Goal: Task Accomplishment & Management: Manage account settings

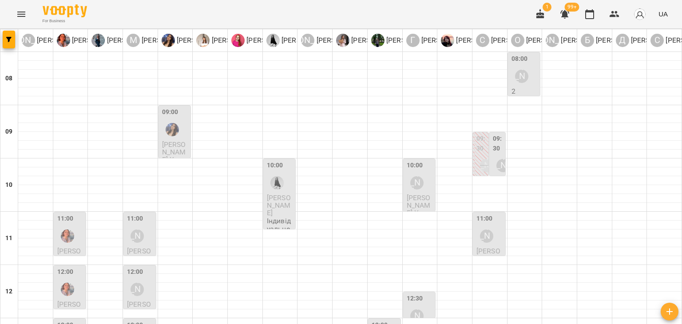
scroll to position [355, 0]
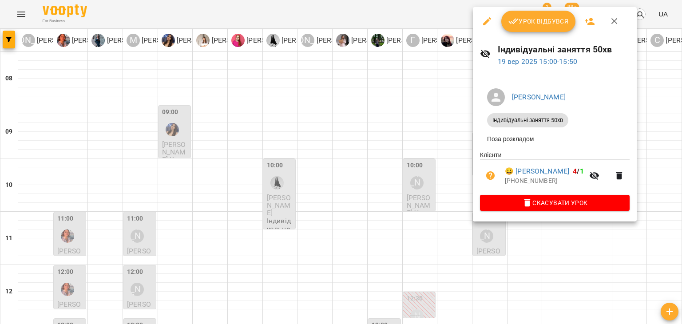
click at [379, 139] on div at bounding box center [341, 162] width 682 height 324
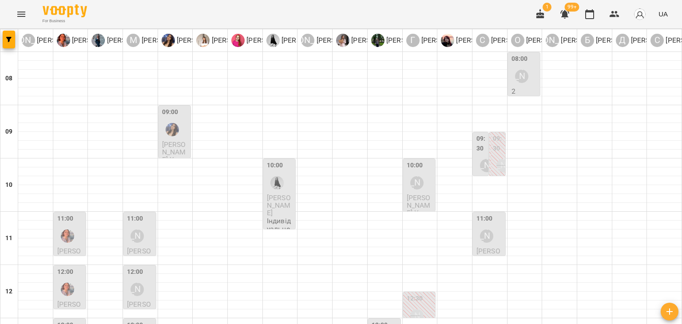
scroll to position [400, 0]
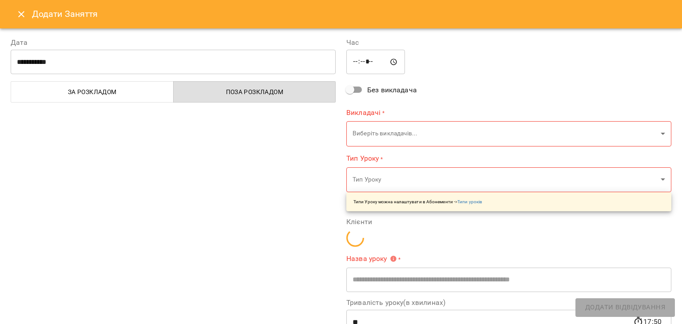
type input "**********"
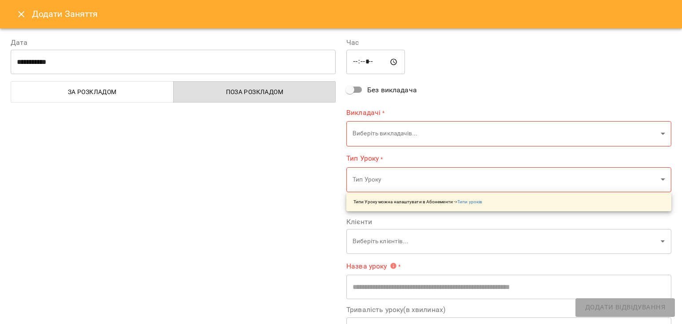
click at [22, 9] on icon "Close" at bounding box center [21, 14] width 11 height 11
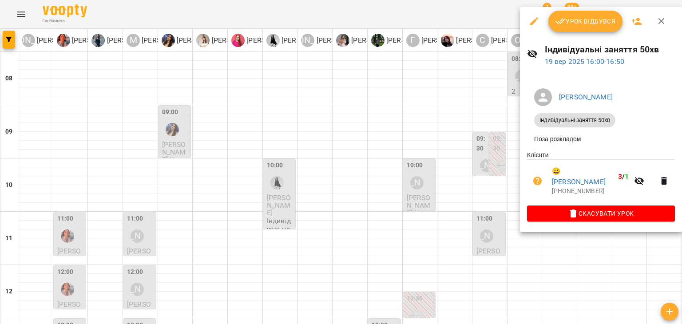
click at [298, 2] on div at bounding box center [341, 162] width 682 height 324
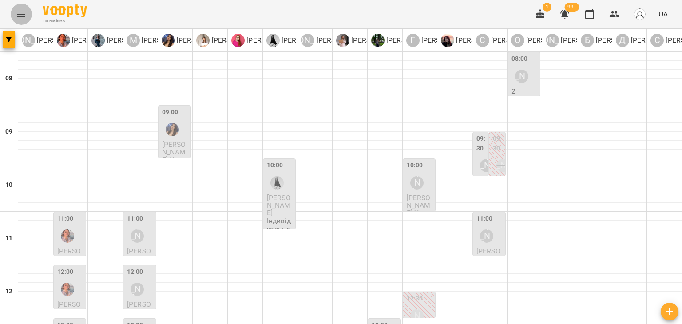
click at [16, 13] on icon "Menu" at bounding box center [21, 14] width 11 height 11
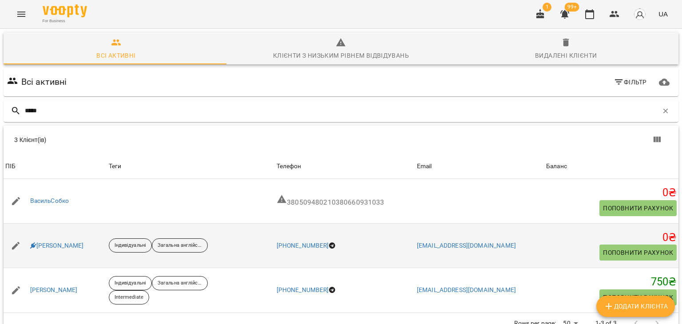
scroll to position [39, 0]
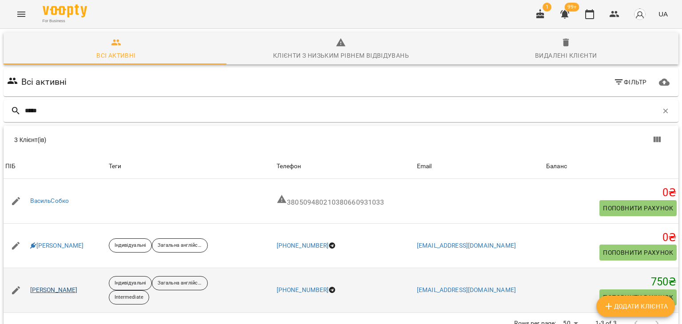
type input "*****"
click at [62, 286] on link "[PERSON_NAME]" at bounding box center [54, 290] width 48 height 9
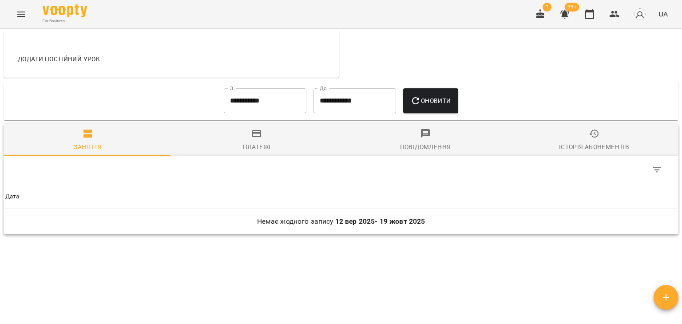
scroll to position [415, 0]
